Goal: Find specific page/section: Find specific page/section

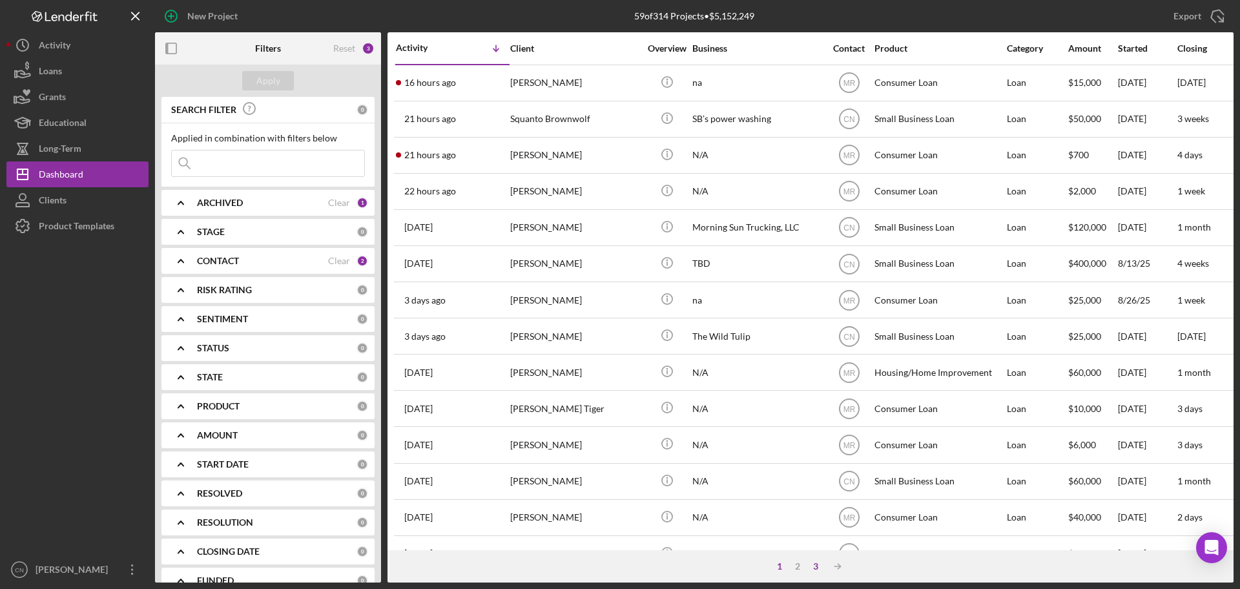
click at [812, 565] on div "3" at bounding box center [816, 566] width 18 height 10
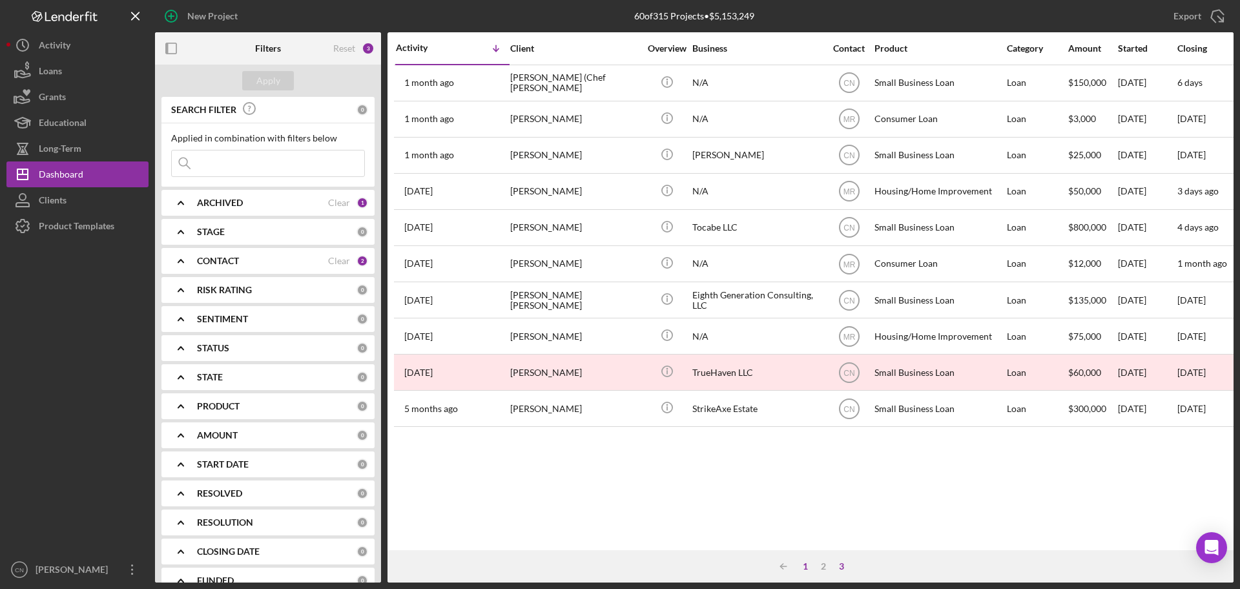
click at [805, 563] on div "1" at bounding box center [806, 566] width 18 height 10
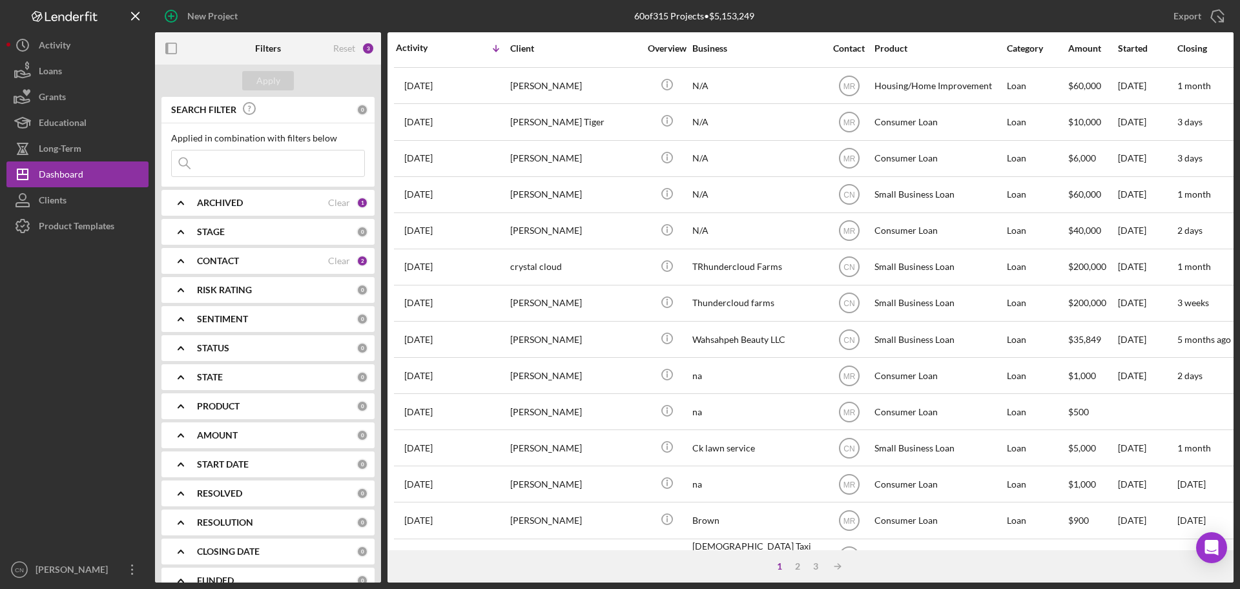
scroll to position [388, 0]
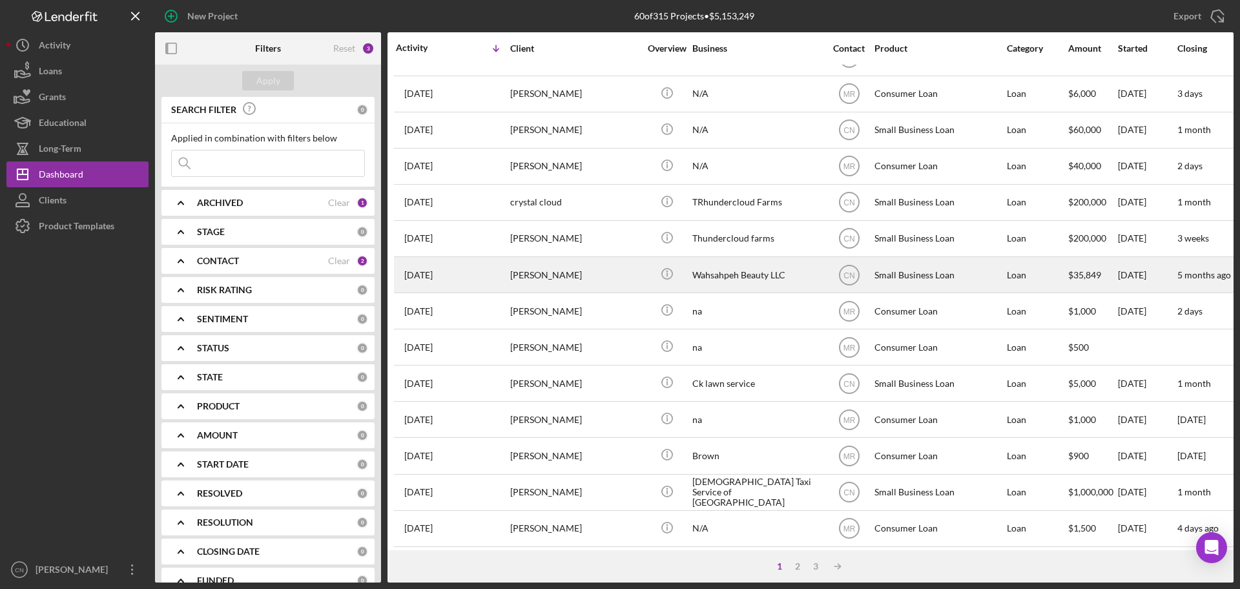
click at [547, 279] on div "[PERSON_NAME]" at bounding box center [574, 275] width 129 height 34
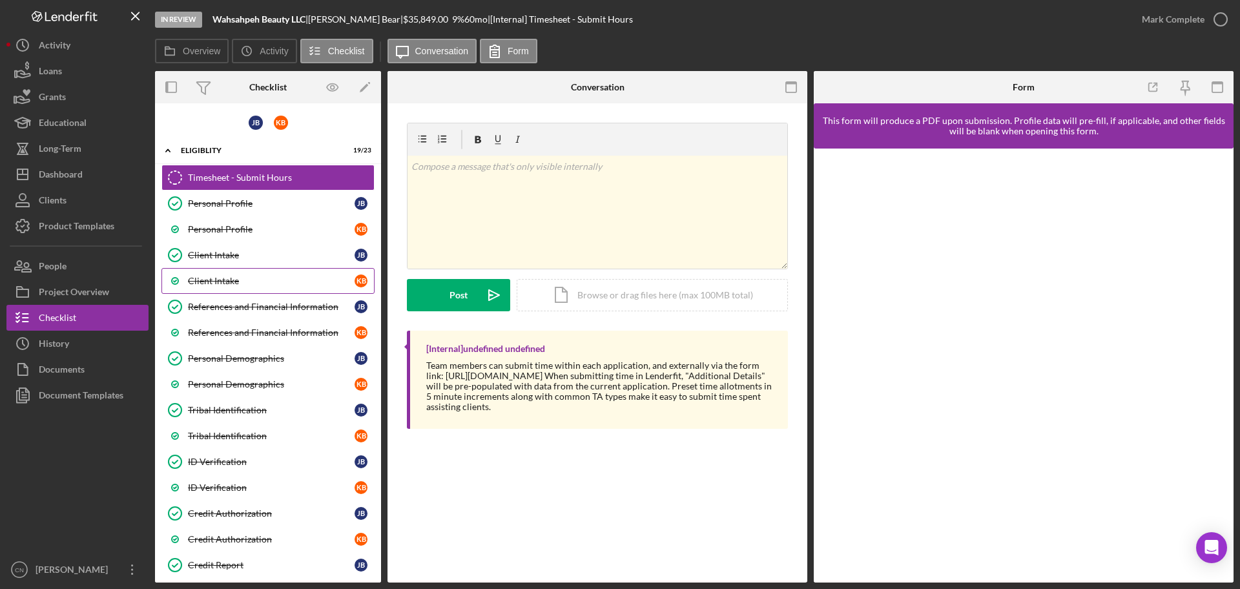
click at [222, 277] on div "Client Intake" at bounding box center [271, 281] width 167 height 10
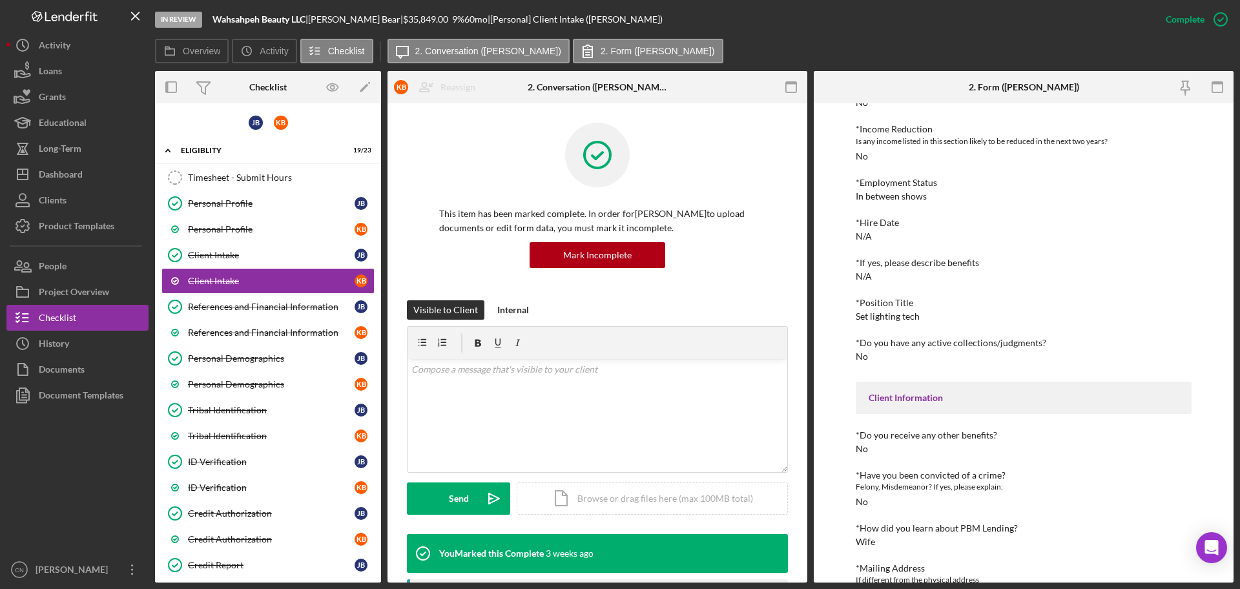
scroll to position [775, 0]
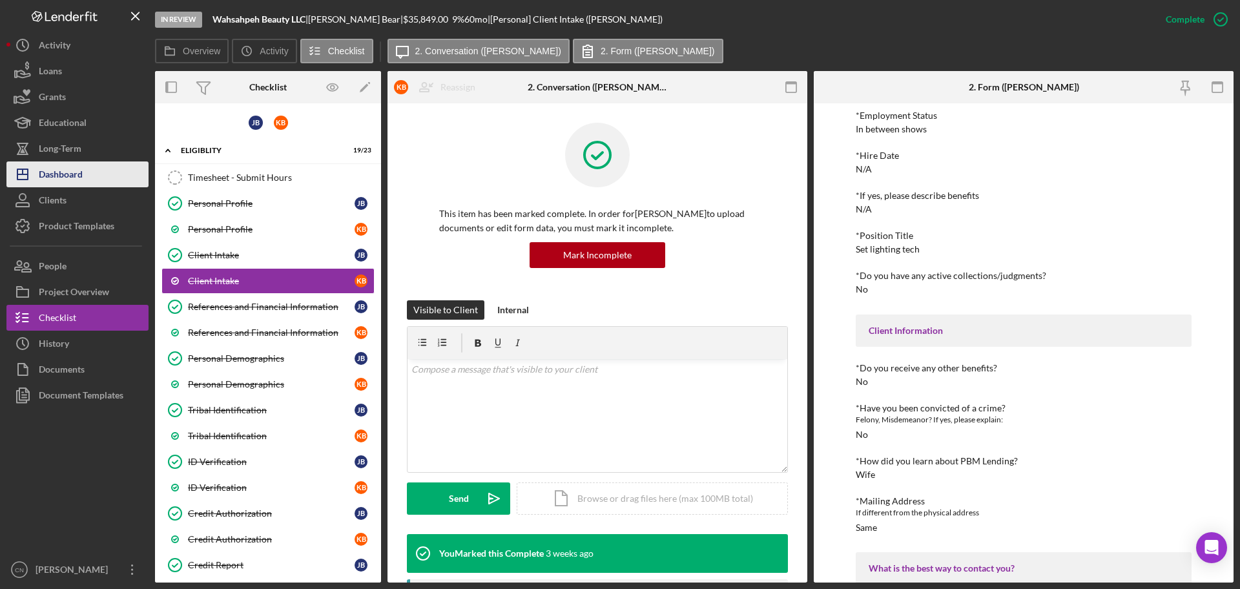
click at [62, 173] on div "Dashboard" at bounding box center [61, 176] width 44 height 29
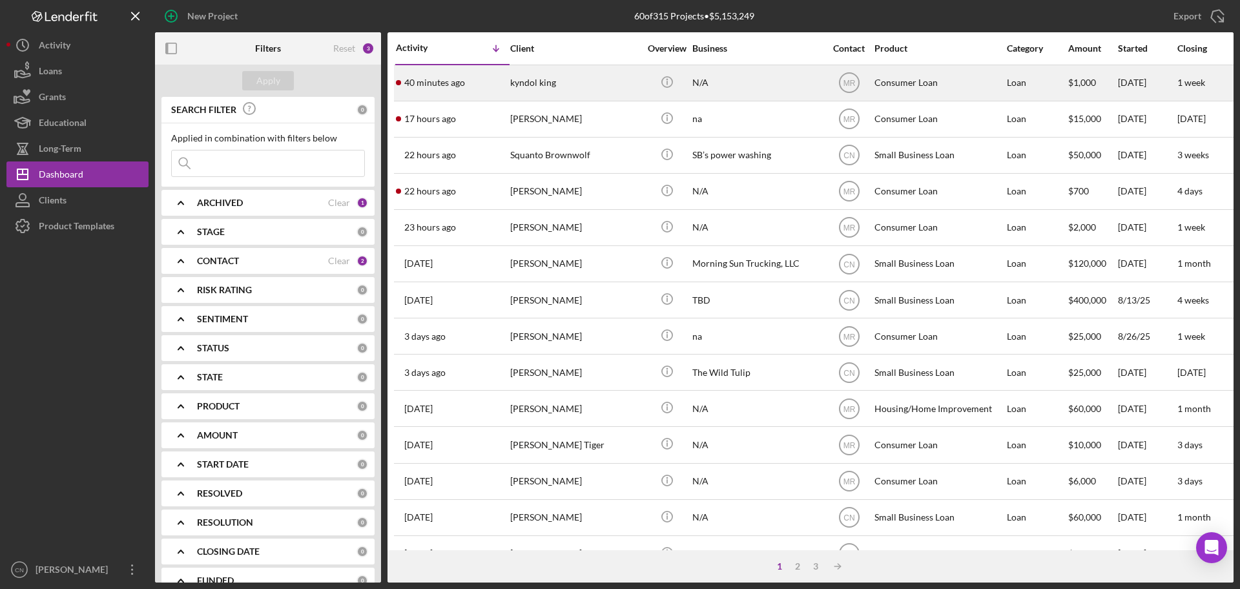
click at [523, 86] on div "kyndol king" at bounding box center [574, 83] width 129 height 34
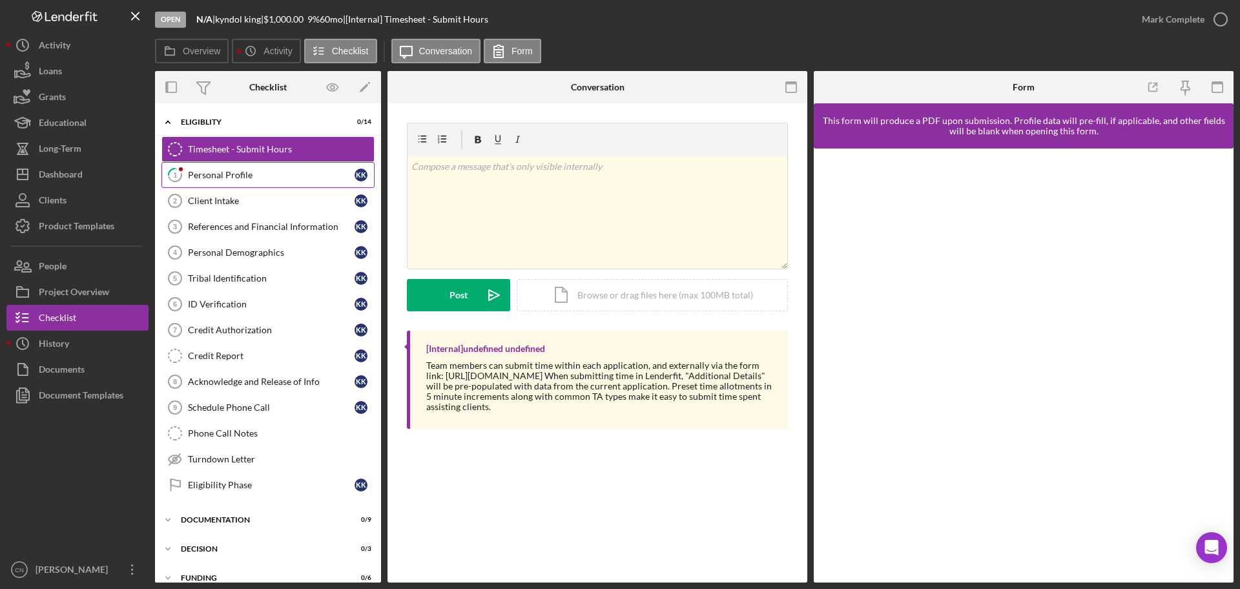
click at [222, 174] on div "Personal Profile" at bounding box center [271, 175] width 167 height 10
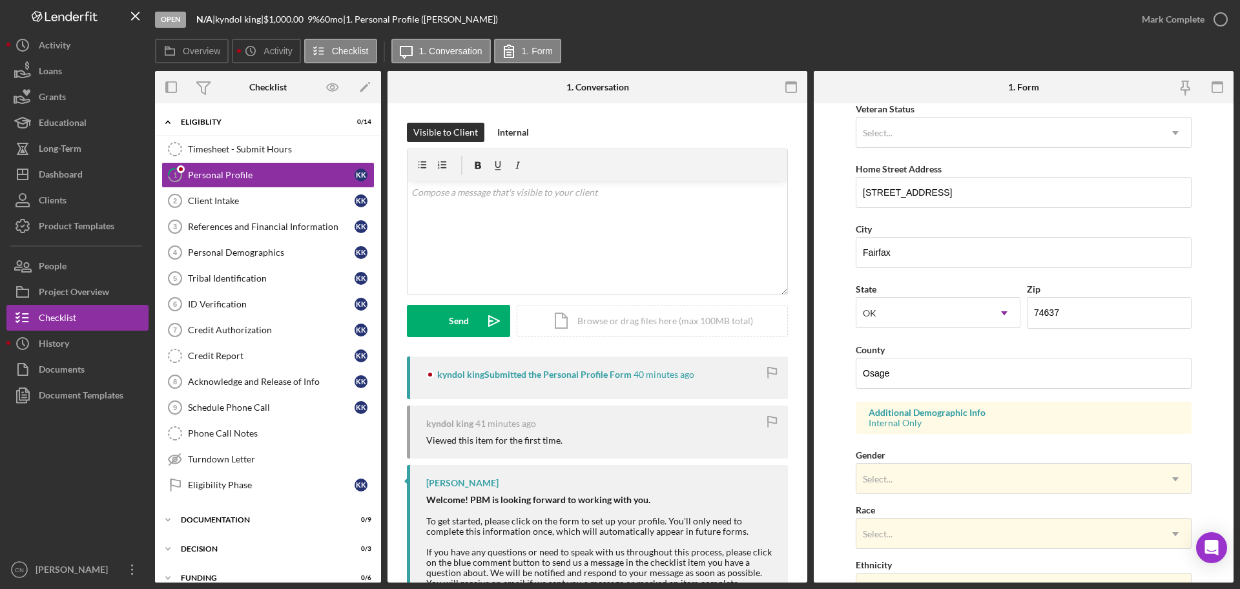
scroll to position [194, 0]
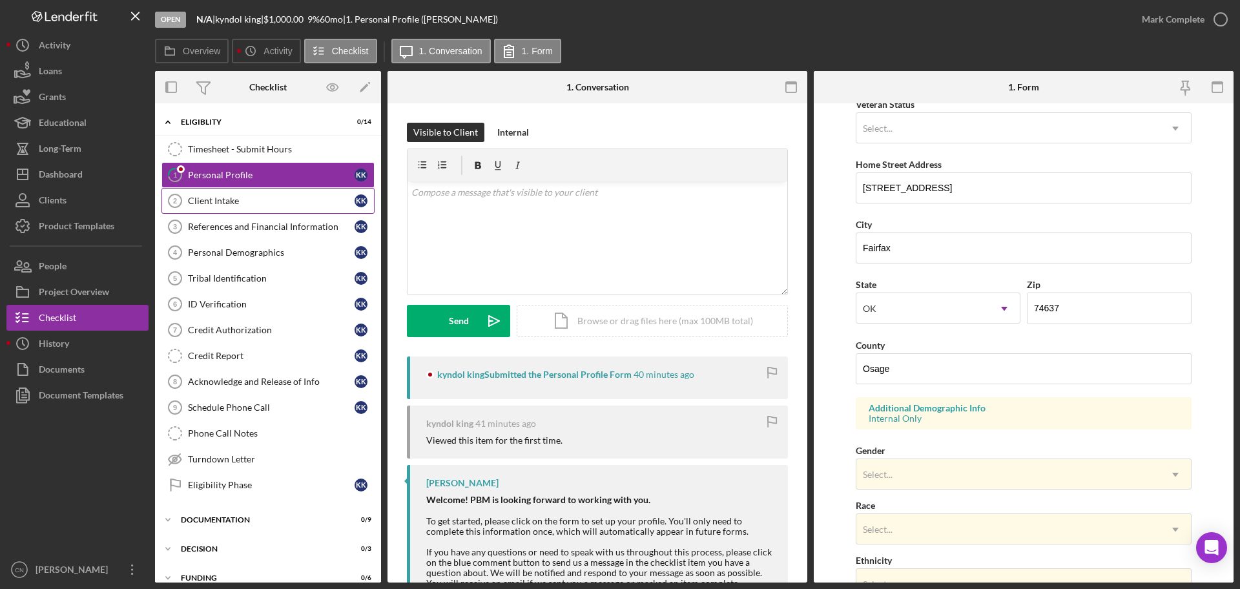
click at [196, 194] on link "Client Intake 2 Client Intake k k" at bounding box center [268, 201] width 213 height 26
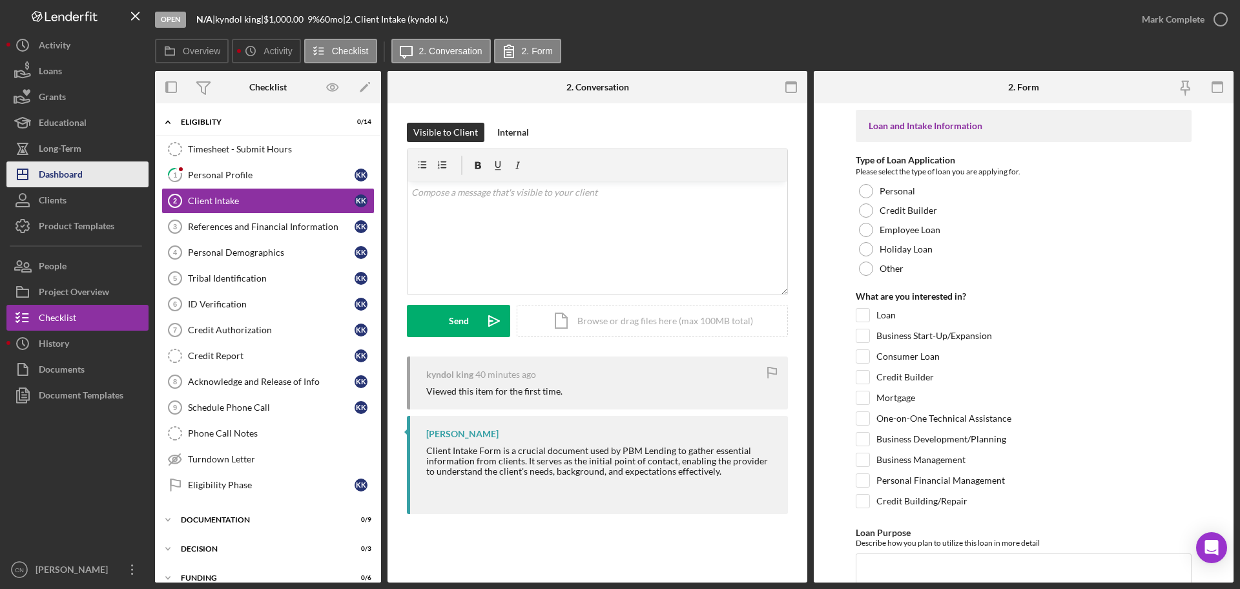
click at [52, 178] on div "Dashboard" at bounding box center [61, 176] width 44 height 29
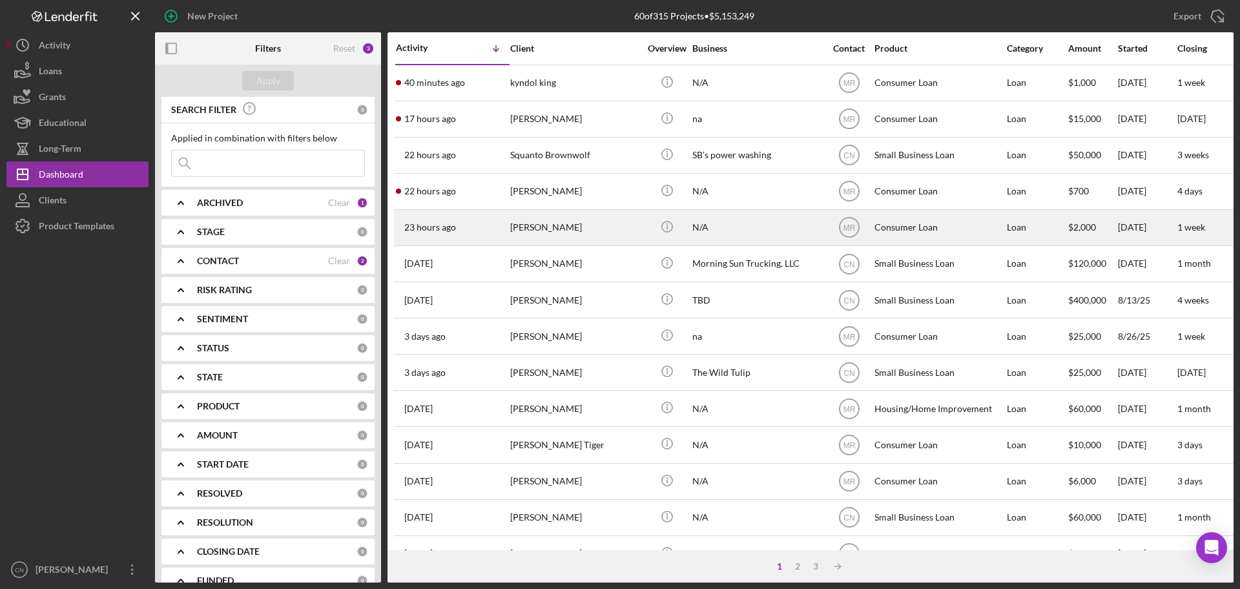
click at [423, 226] on time "23 hours ago" at bounding box center [430, 227] width 52 height 10
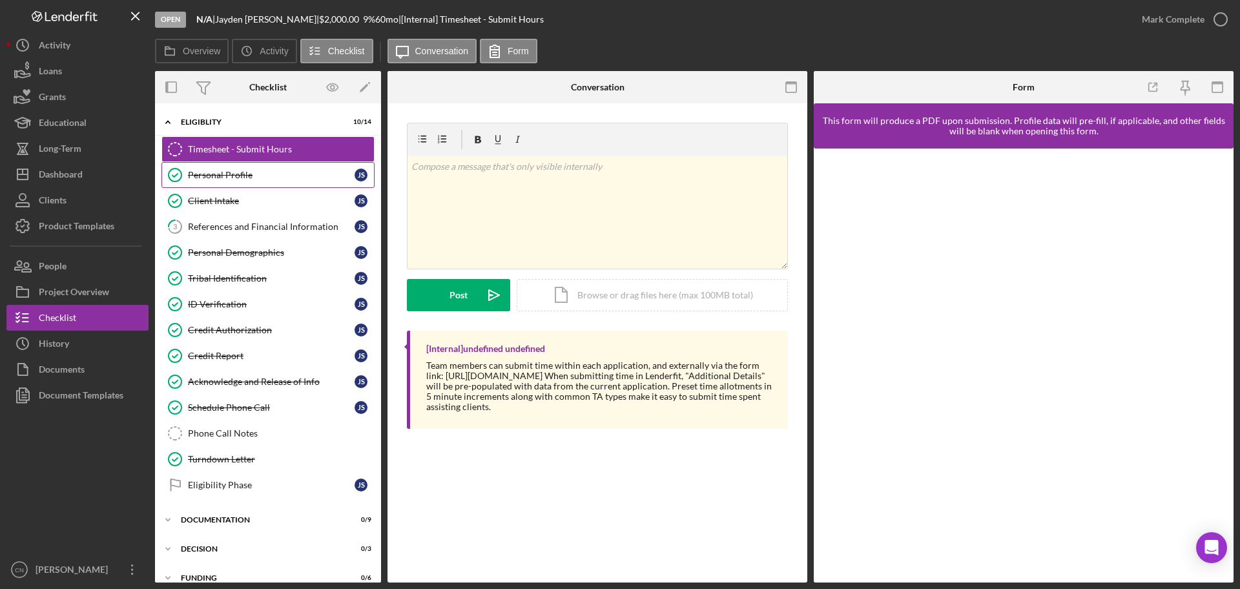
click at [236, 176] on div "Personal Profile" at bounding box center [271, 175] width 167 height 10
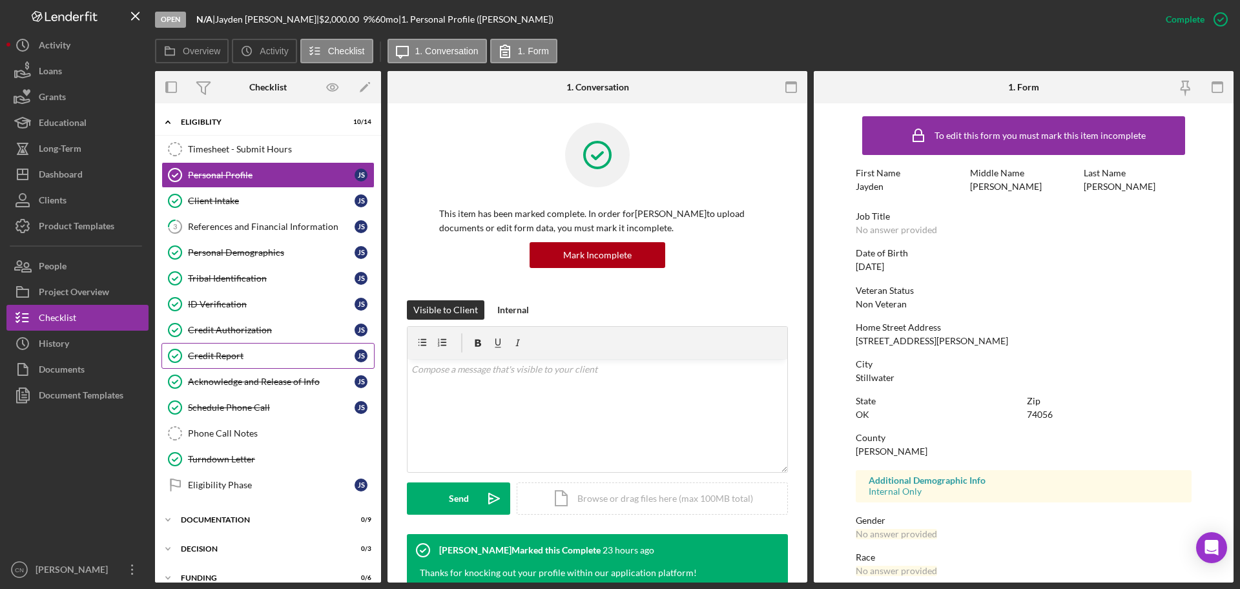
click at [202, 351] on div "Credit Report" at bounding box center [271, 356] width 167 height 10
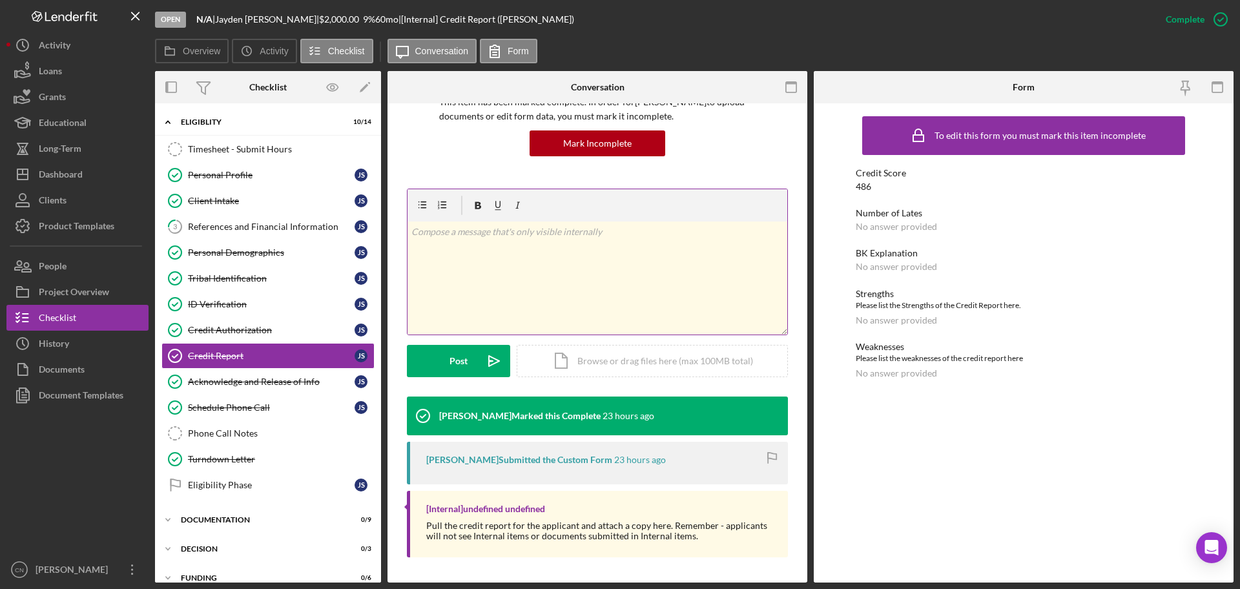
scroll to position [112, 0]
click at [59, 180] on div "Dashboard" at bounding box center [61, 176] width 44 height 29
